Goal: Information Seeking & Learning: Learn about a topic

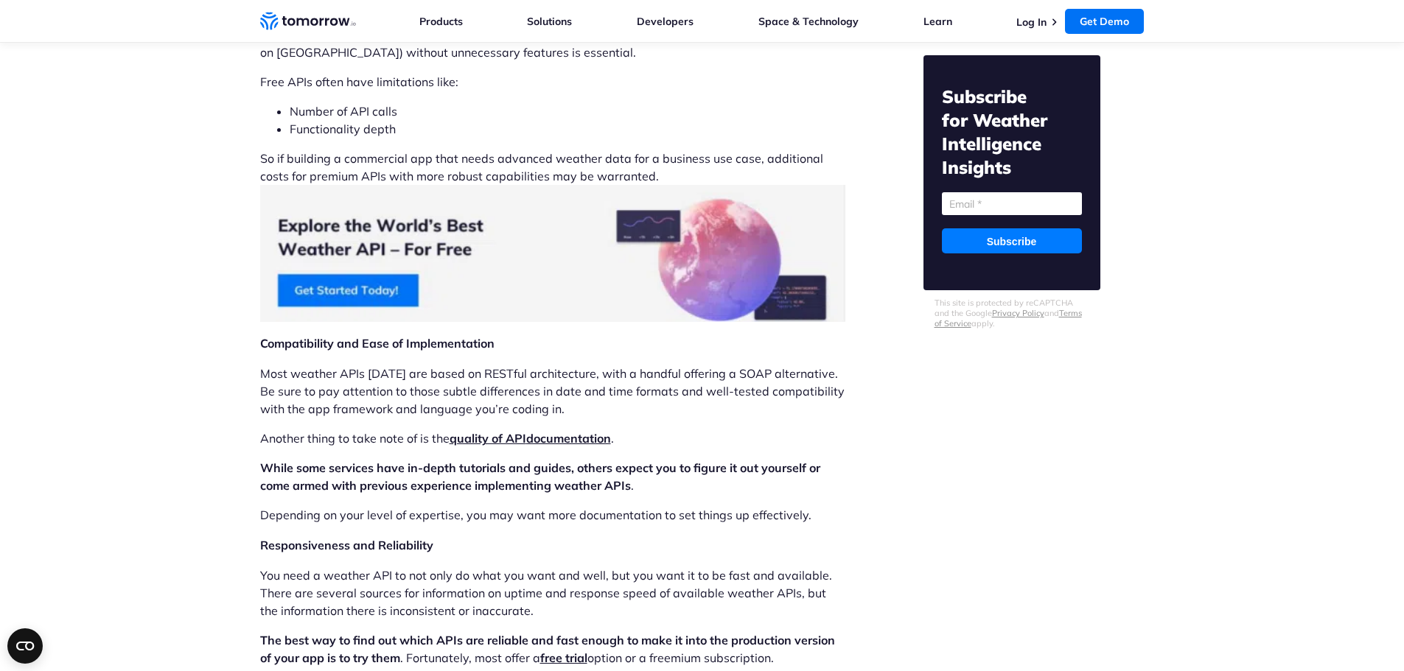
scroll to position [2875, 0]
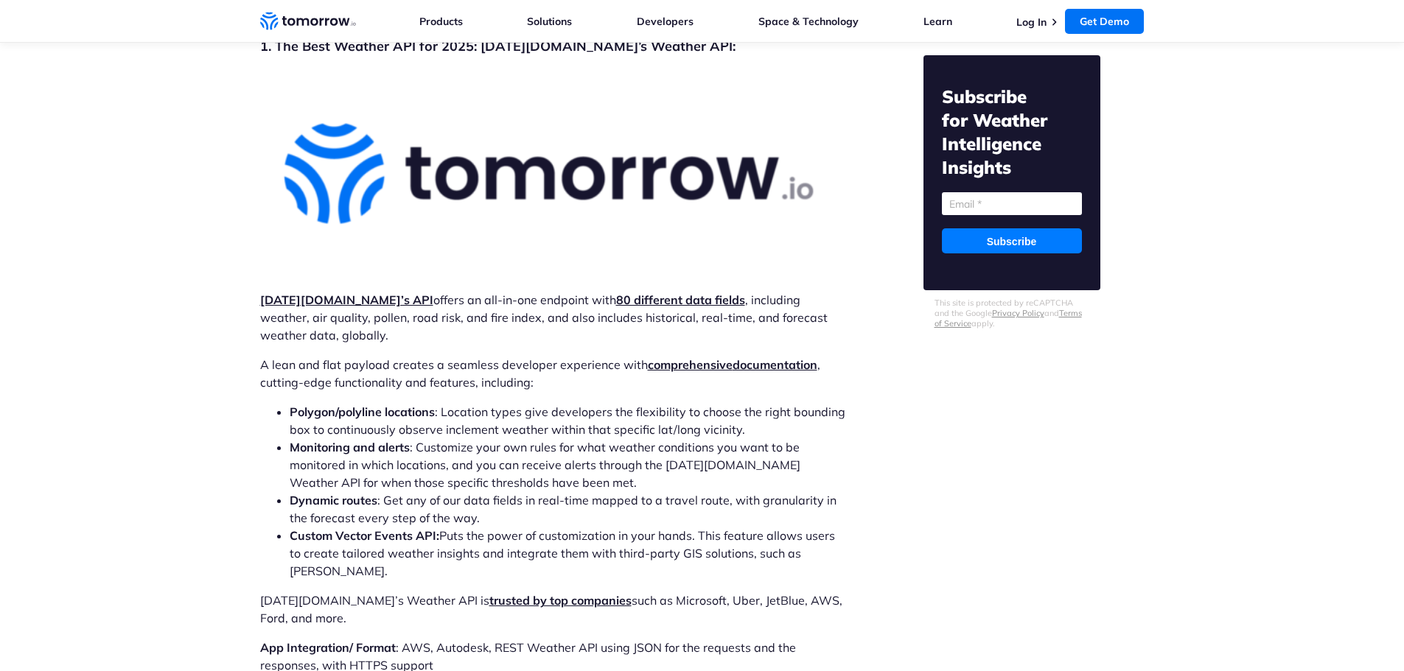
scroll to position [4367, 0]
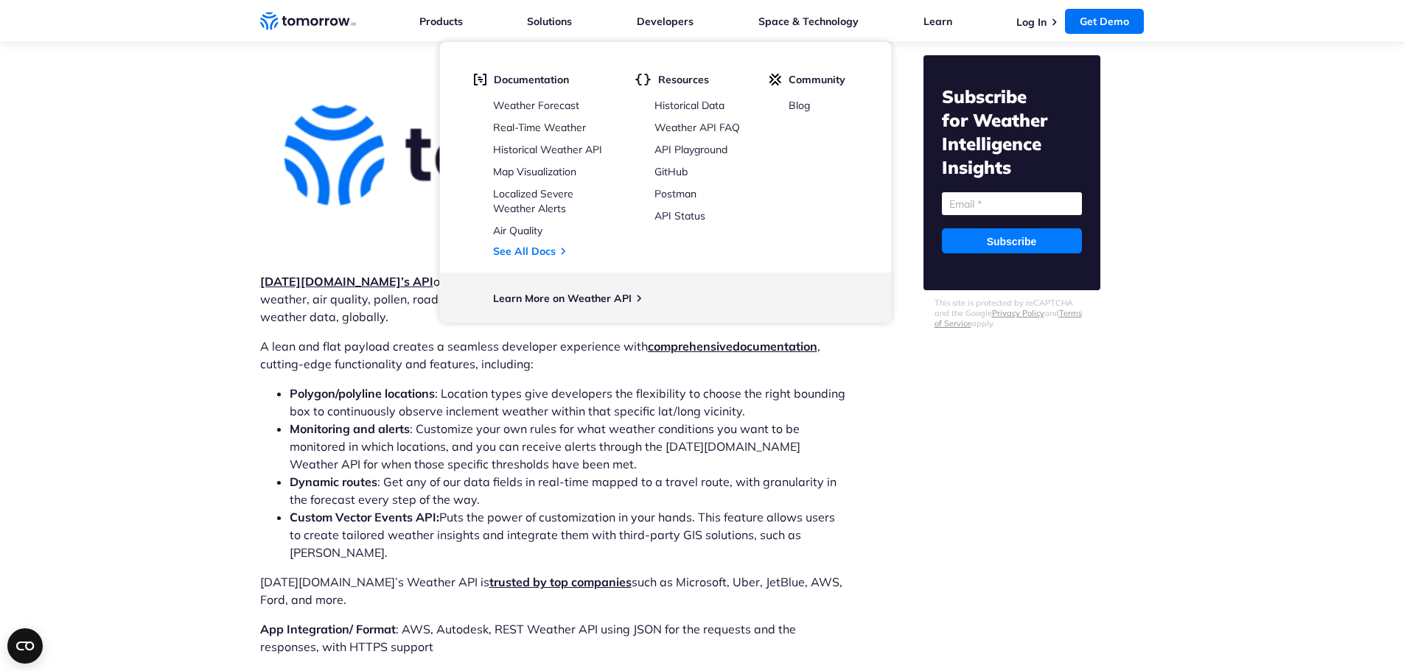
click at [327, 274] on strong "[DATE][DOMAIN_NAME]’s API" at bounding box center [346, 281] width 173 height 15
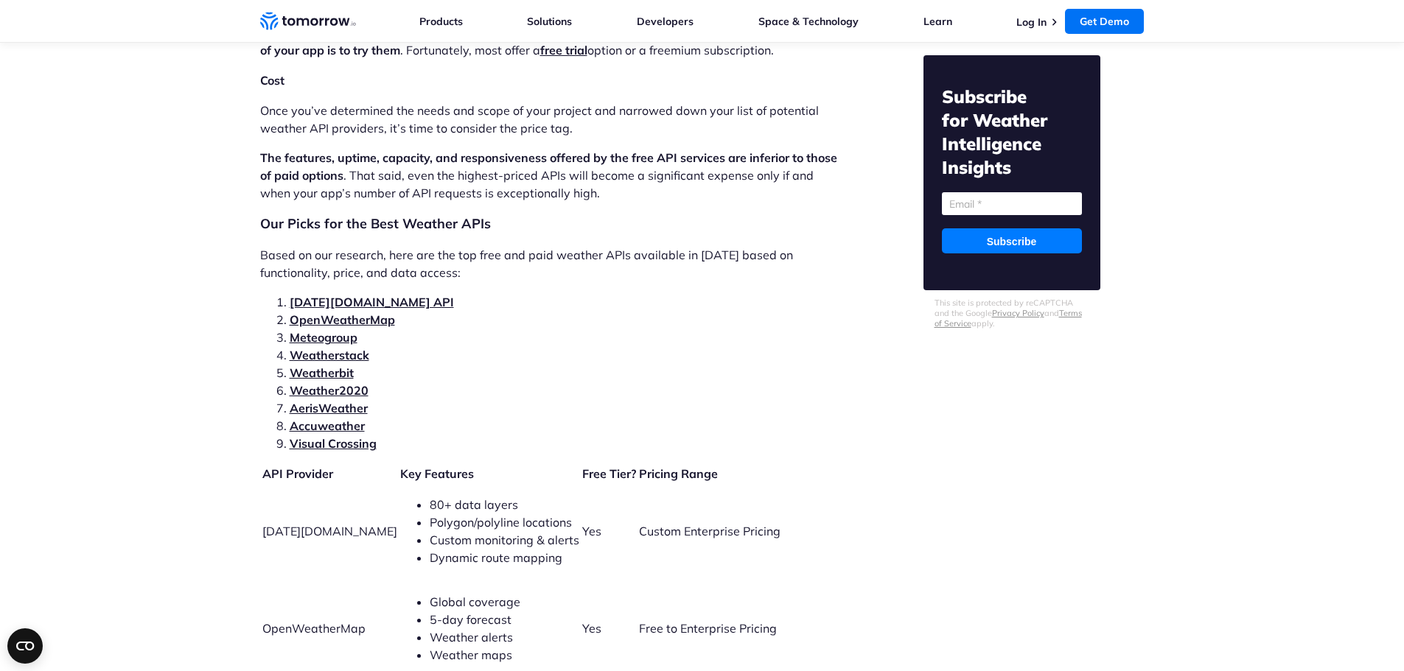
click at [338, 313] on link "OpenWeatherMap" at bounding box center [342, 320] width 105 height 15
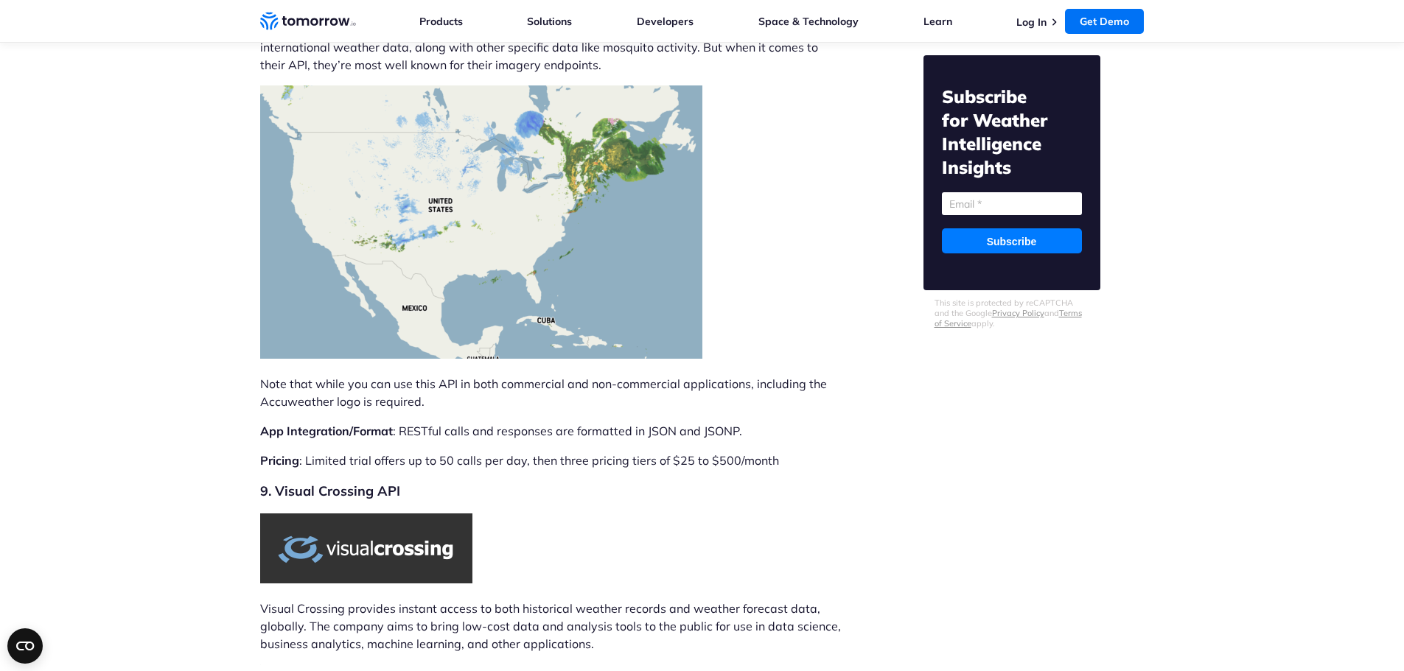
scroll to position [9177, 0]
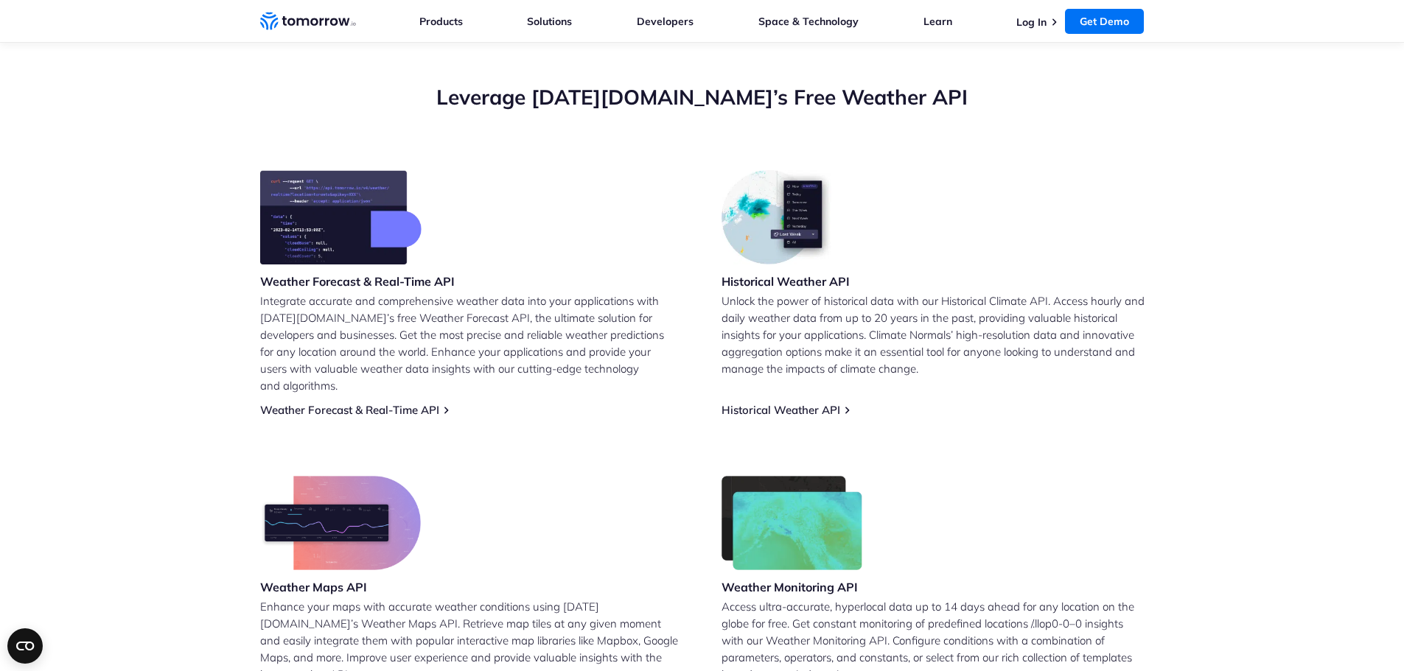
scroll to position [442, 0]
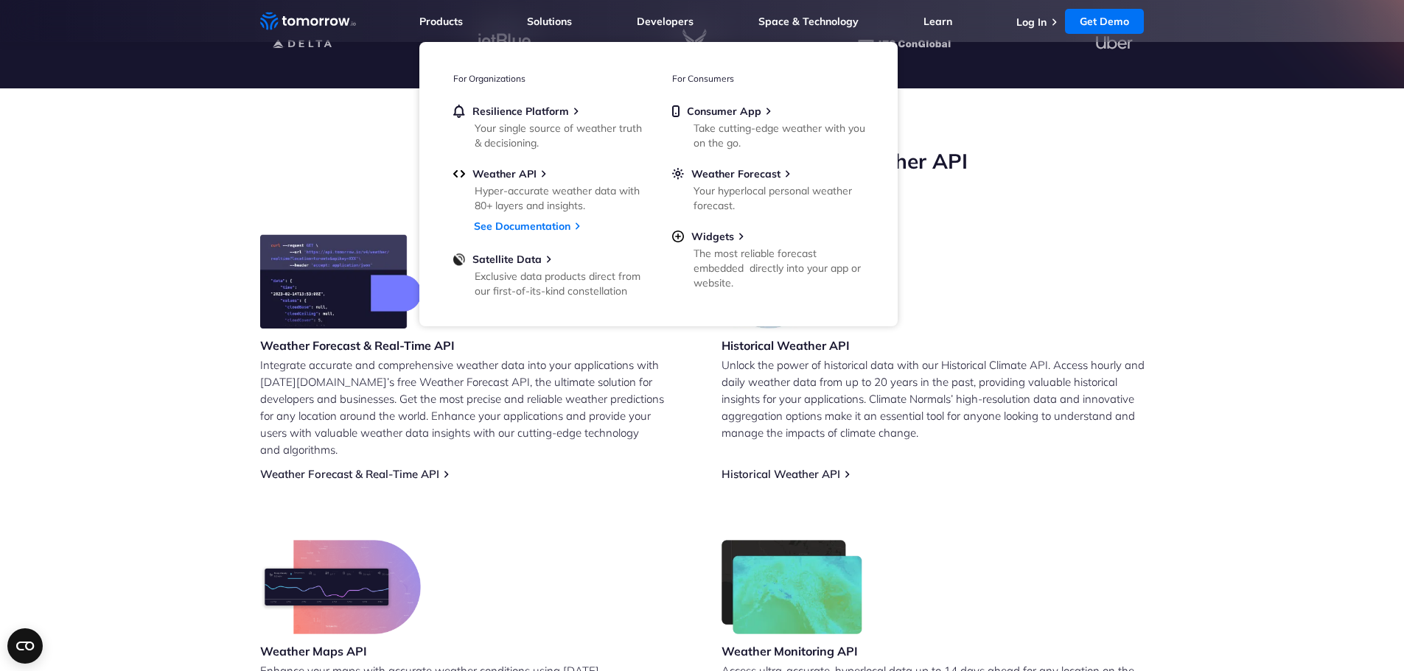
click at [443, 28] on li "Products Products For Organizations Resilience Platform Your single source of w…" at bounding box center [440, 21] width 43 height 42
click at [433, 15] on link "Products" at bounding box center [440, 21] width 43 height 13
